Goal: Communication & Community: Share content

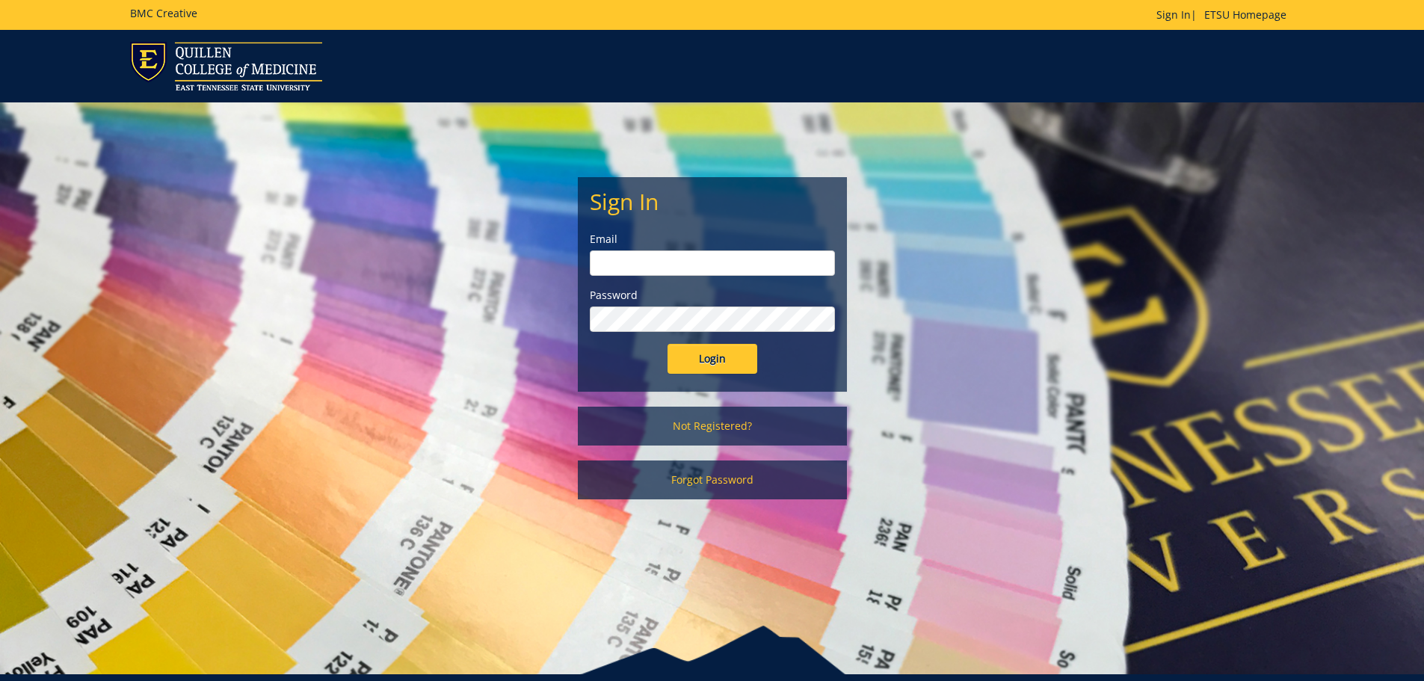
type input "[EMAIL_ADDRESS][DOMAIN_NAME]"
click at [727, 362] on input "Login" at bounding box center [712, 359] width 90 height 30
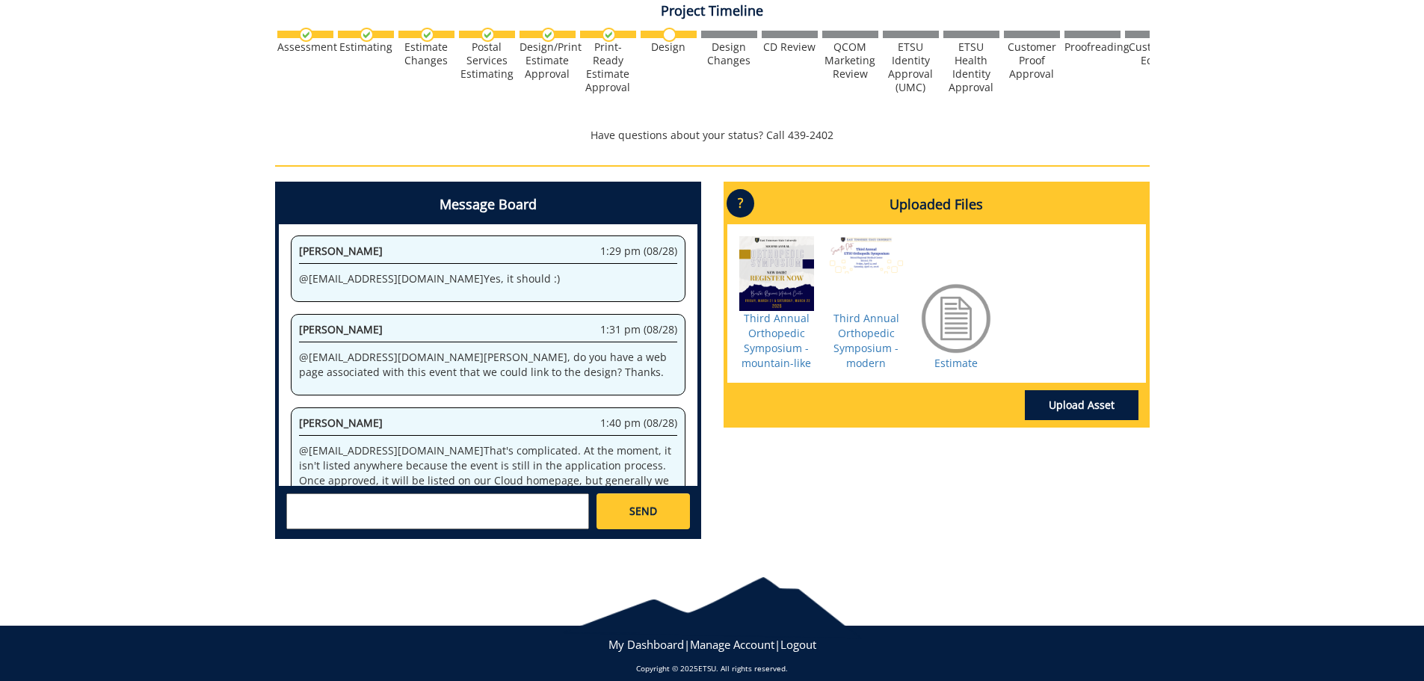
scroll to position [1470, 0]
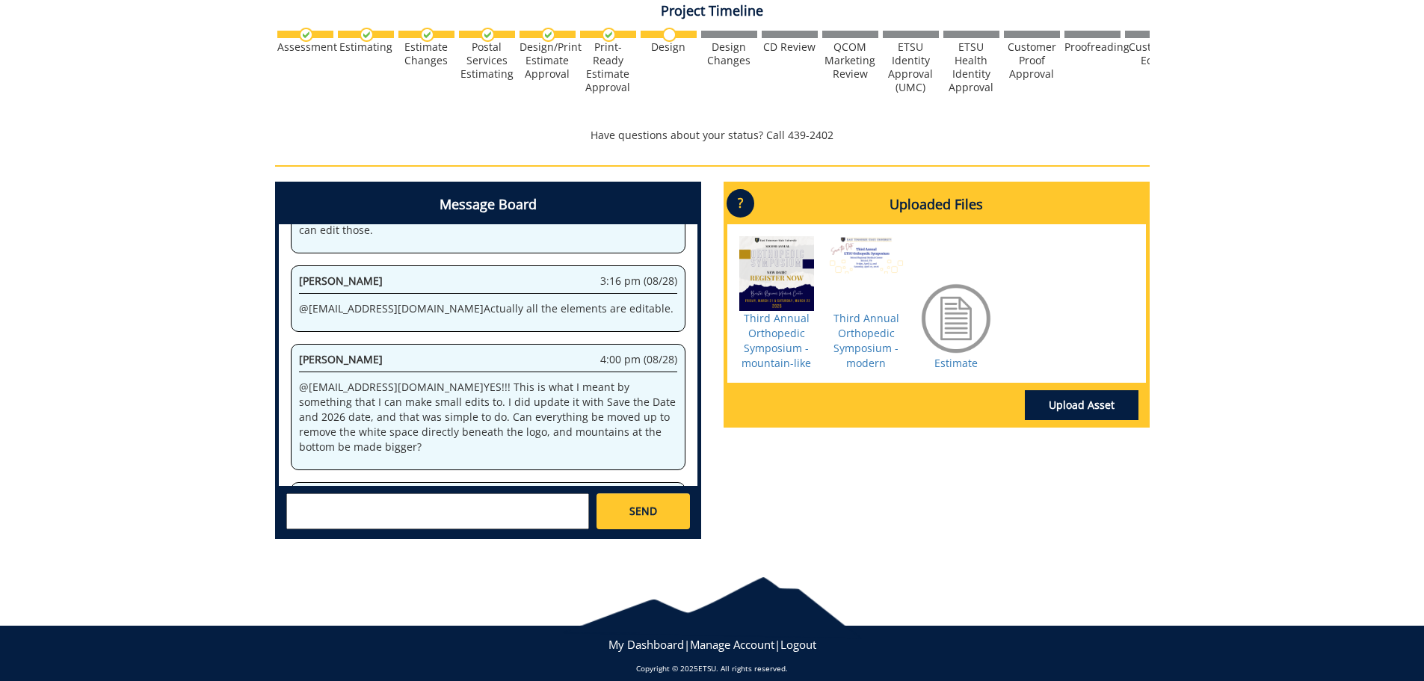
click at [416, 486] on div "SEND" at bounding box center [488, 510] width 419 height 49
click at [431, 493] on textarea at bounding box center [437, 511] width 303 height 36
type textarea "f"
type textarea "@[EMAIL_ADDRESS][DOMAIN_NAME] Hi [PERSON_NAME], [PERSON_NAME] loves it. Please …"
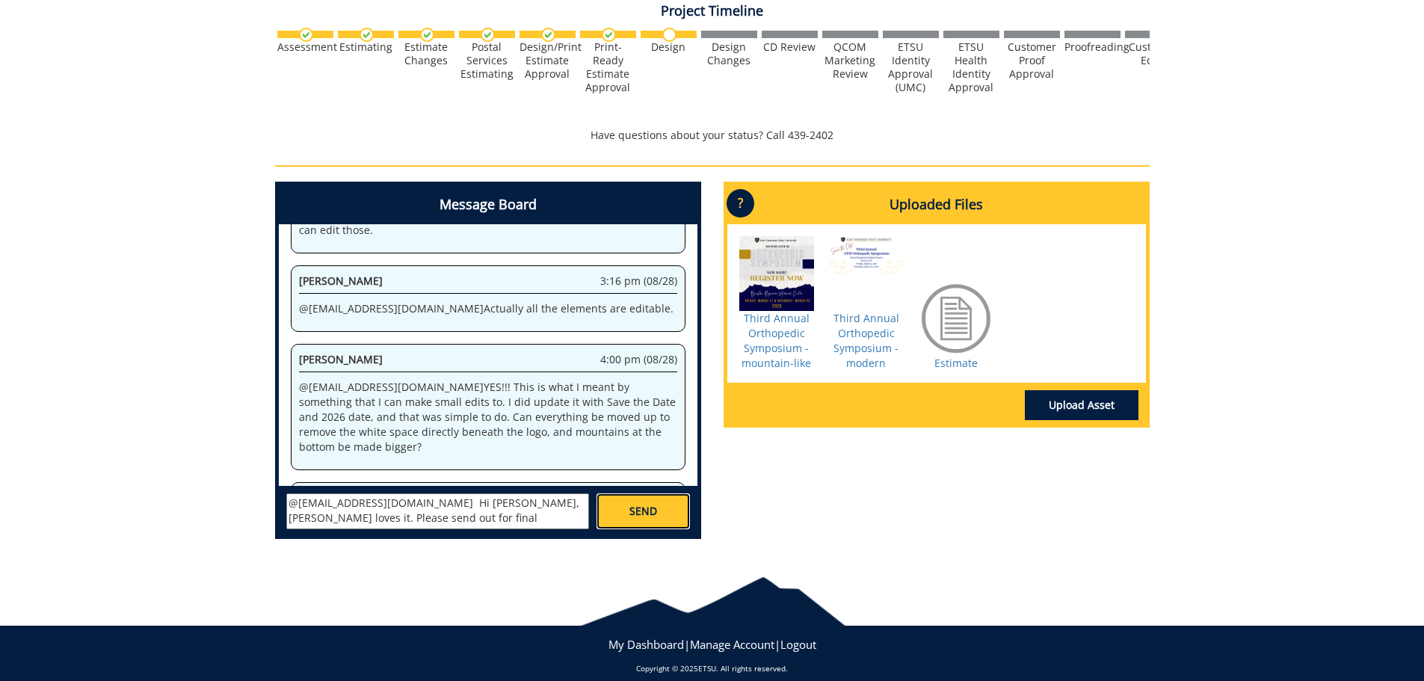
click at [634, 504] on span "SEND" at bounding box center [643, 511] width 28 height 15
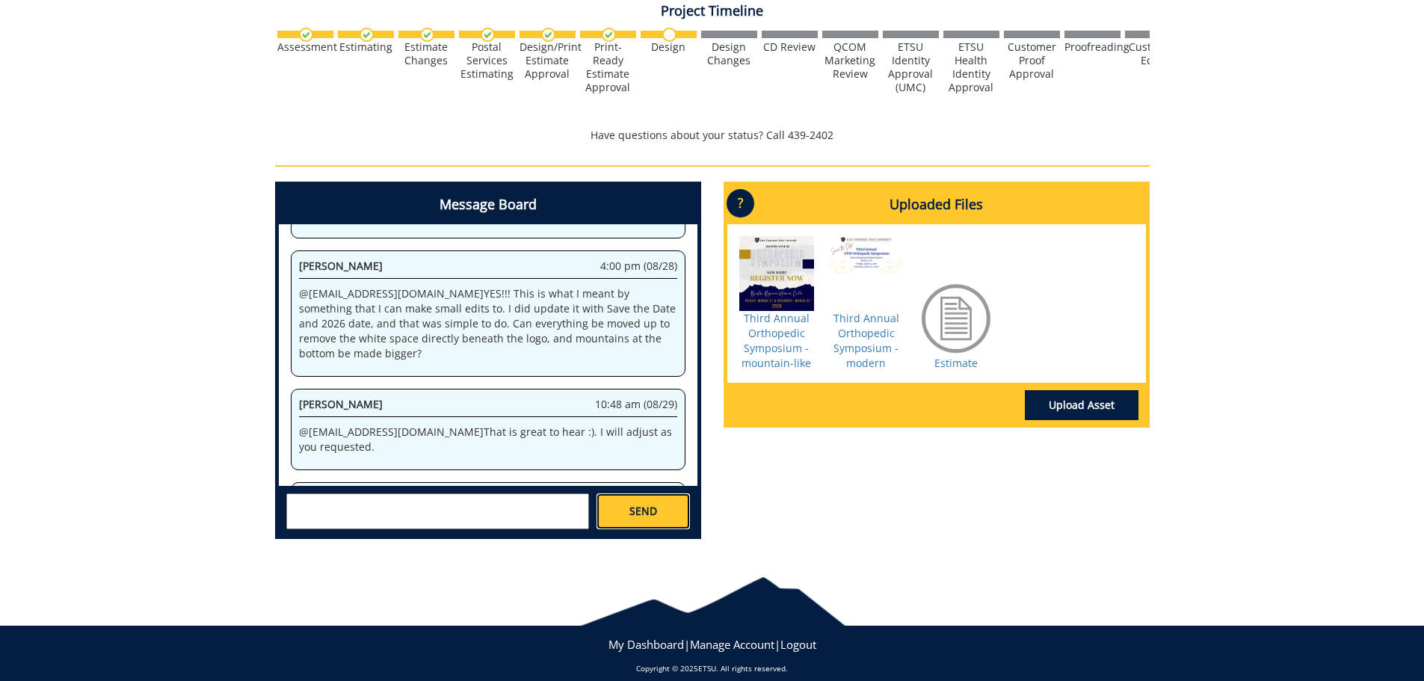
scroll to position [5188, 0]
